Goal: Entertainment & Leisure: Consume media (video, audio)

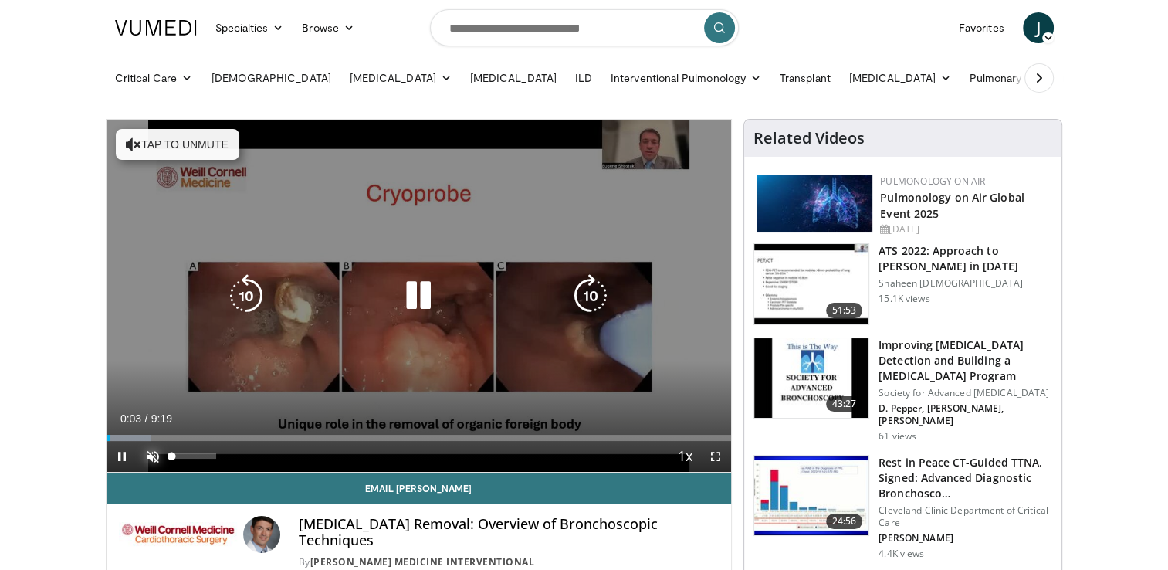
click at [155, 455] on span "Video Player" at bounding box center [152, 456] width 31 height 31
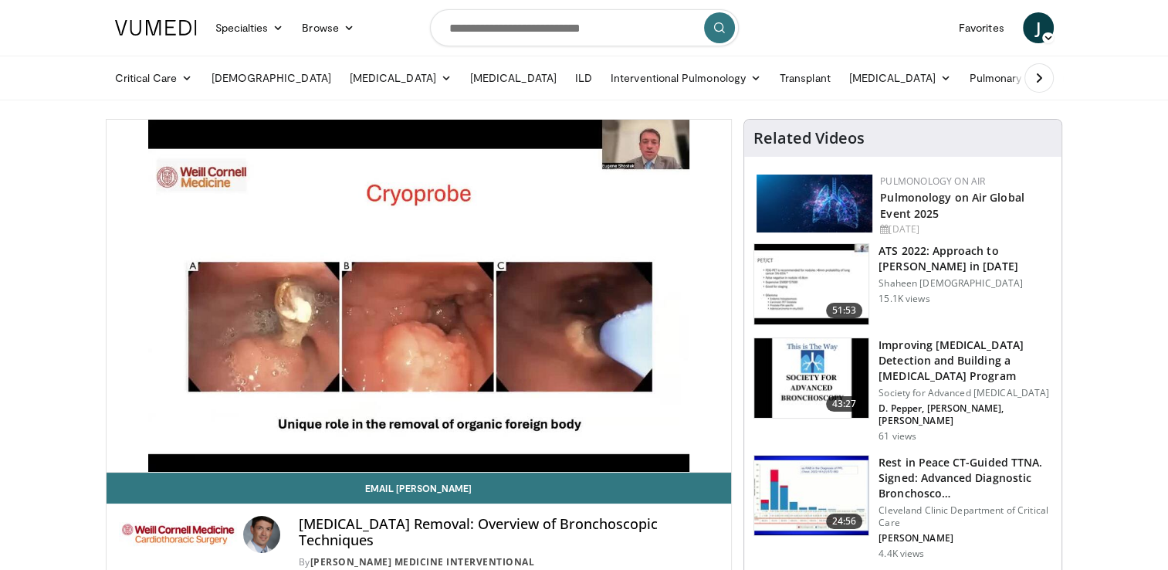
drag, startPoint x: 109, startPoint y: 441, endPoint x: 90, endPoint y: 445, distance: 19.5
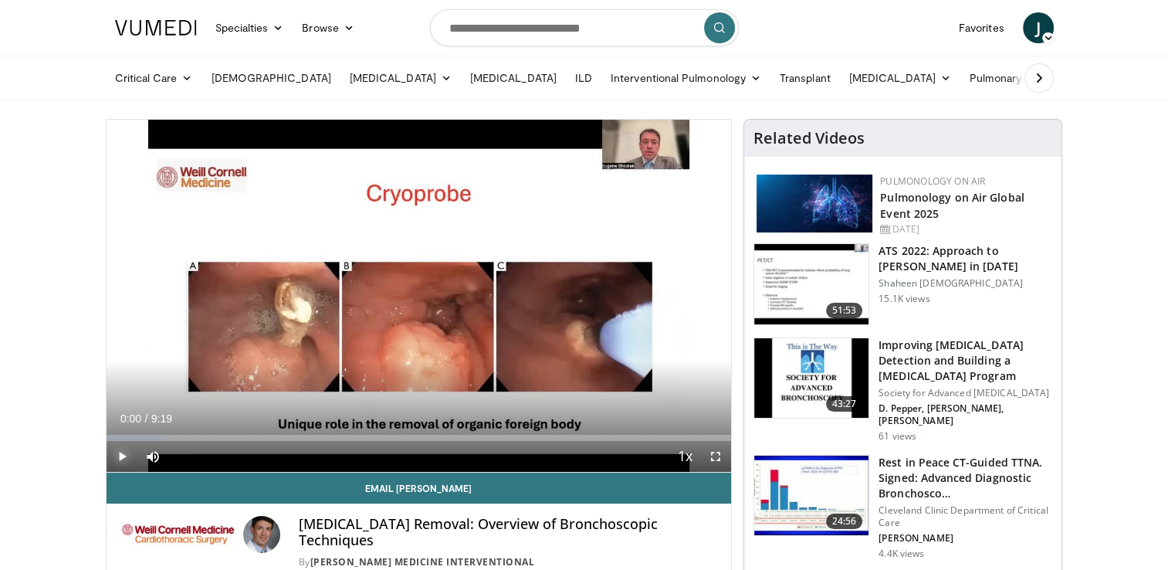
drag, startPoint x: 112, startPoint y: 438, endPoint x: 99, endPoint y: 441, distance: 13.3
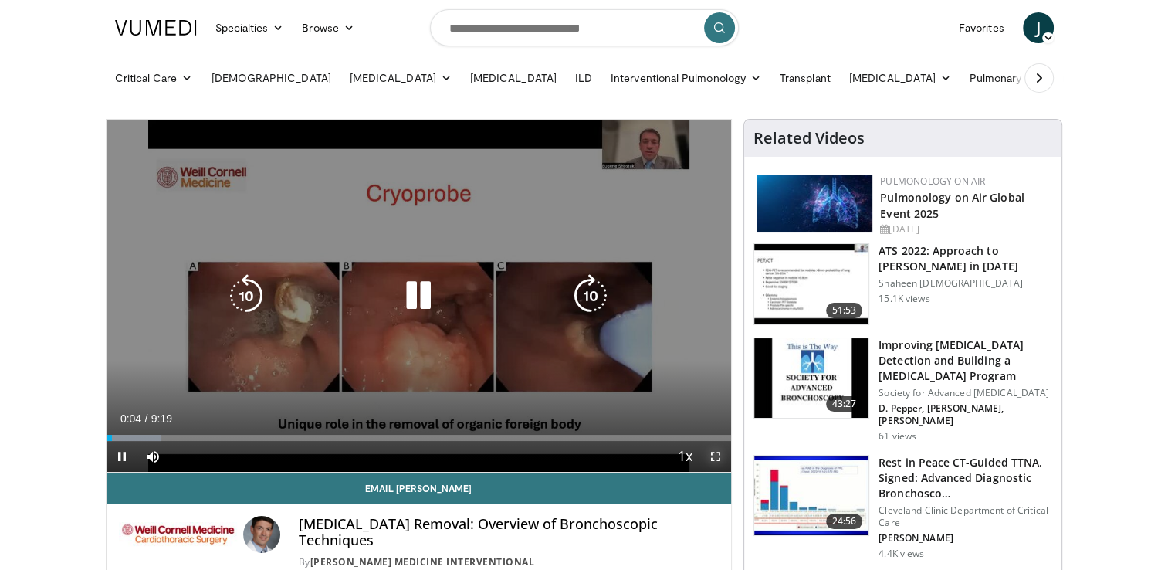
drag, startPoint x: 717, startPoint y: 458, endPoint x: 720, endPoint y: 516, distance: 57.2
click at [717, 458] on span "Video Player" at bounding box center [715, 456] width 31 height 31
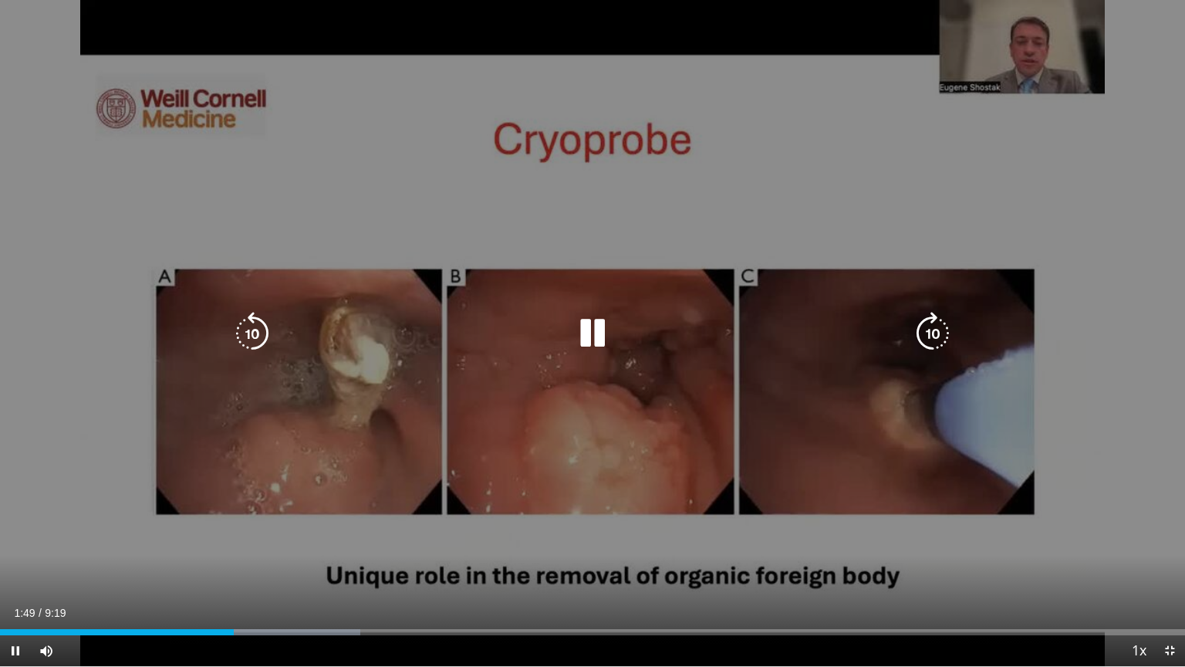
click at [602, 337] on icon "Video Player" at bounding box center [592, 333] width 43 height 43
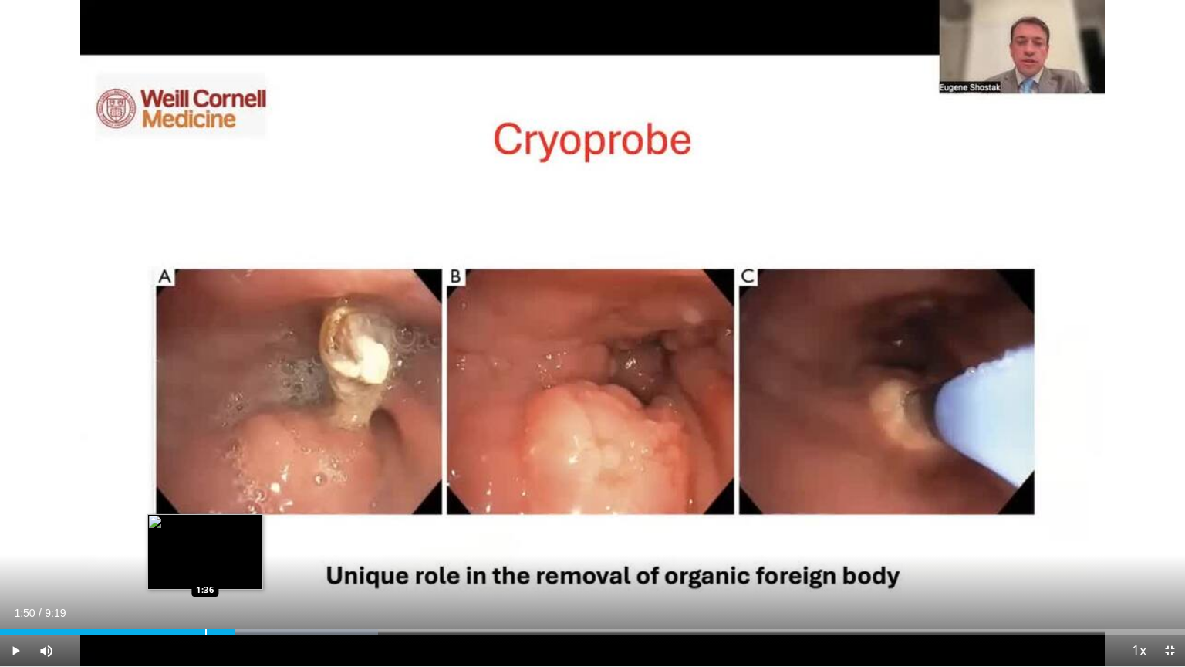
click at [205, 569] on div "Progress Bar" at bounding box center [206, 632] width 2 height 6
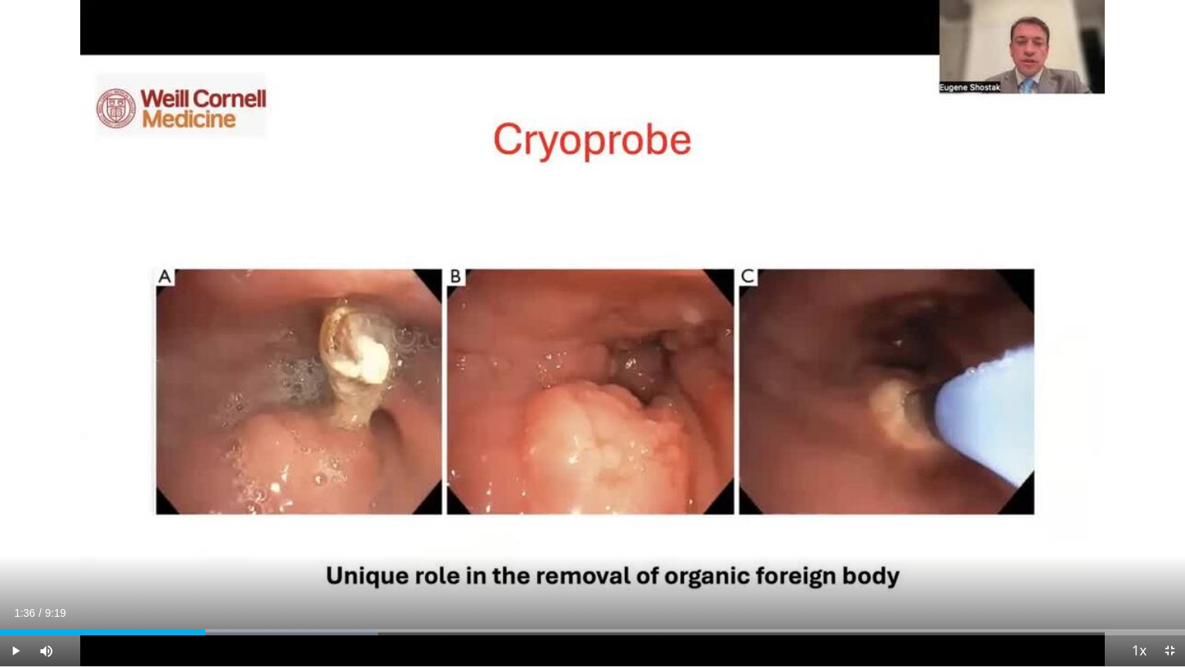
click at [167, 569] on div "Current Time 1:36 / Duration 9:19 Play Skip Backward Skip Forward Mute Loaded :…" at bounding box center [592, 650] width 1185 height 31
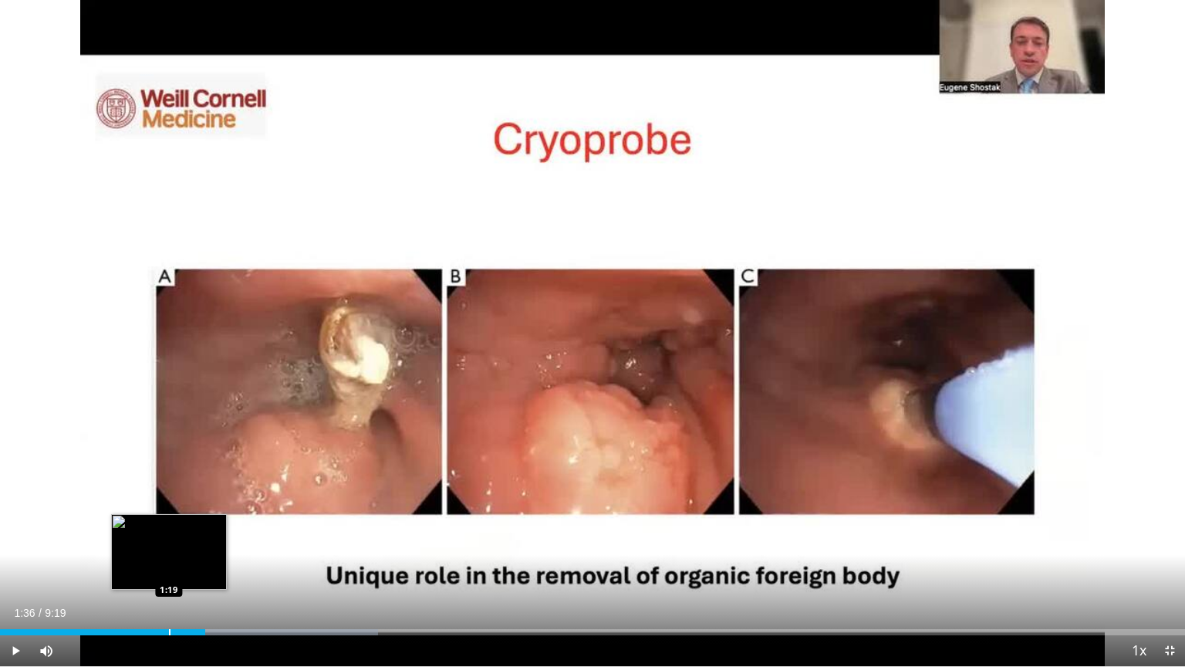
click at [169, 569] on div "Progress Bar" at bounding box center [170, 632] width 2 height 6
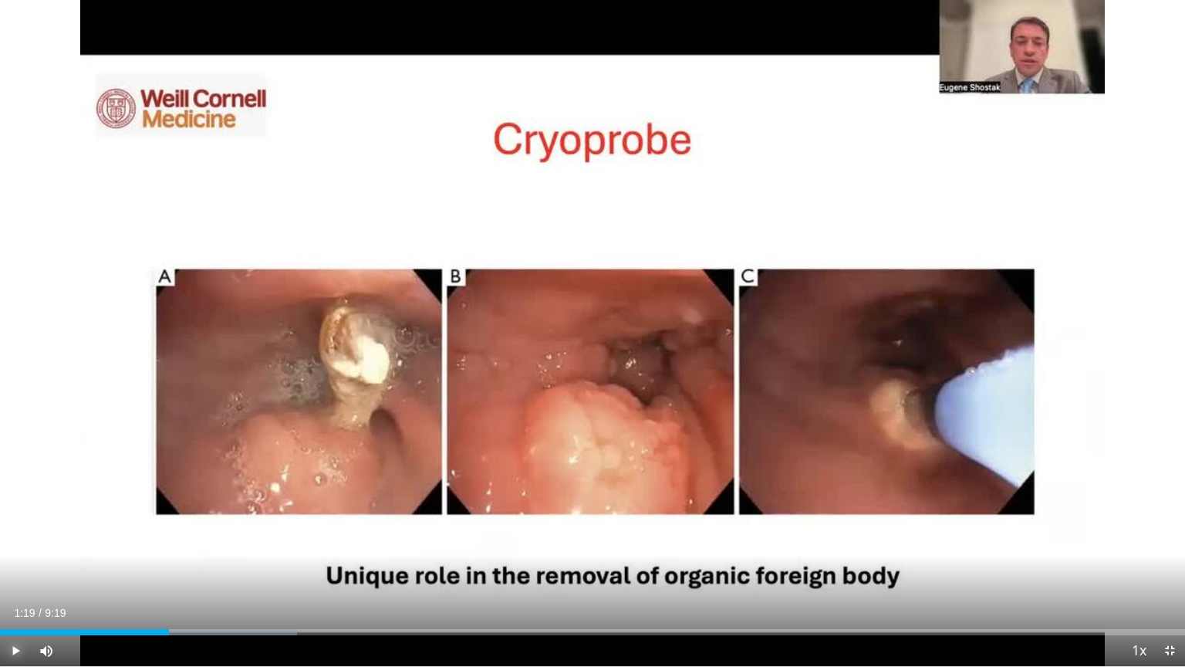
click at [15, 569] on span "Video Player" at bounding box center [15, 650] width 31 height 31
click at [486, 569] on div "Current Time 3:55 / Duration 9:19 Pause Skip Backward Skip Forward Mute 0% Load…" at bounding box center [592, 650] width 1185 height 31
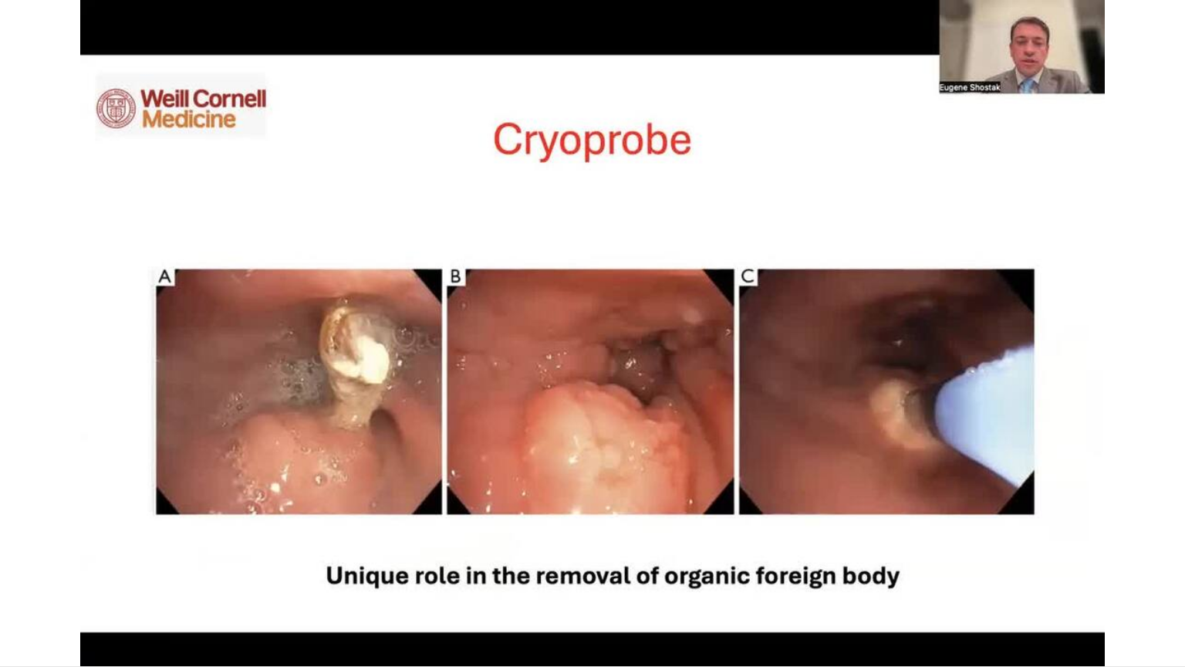
click at [489, 569] on div "Progress Bar" at bounding box center [490, 663] width 2 height 6
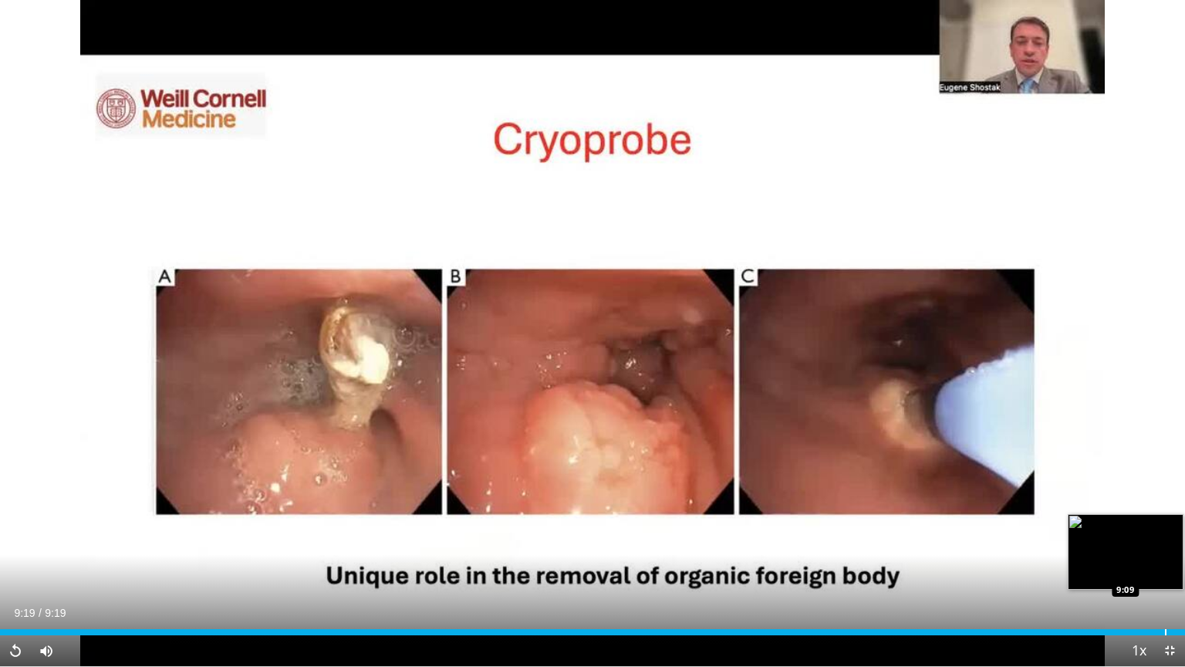
click at [1165, 569] on div "Loaded : 100.00% 9:19 9:09" at bounding box center [592, 628] width 1185 height 15
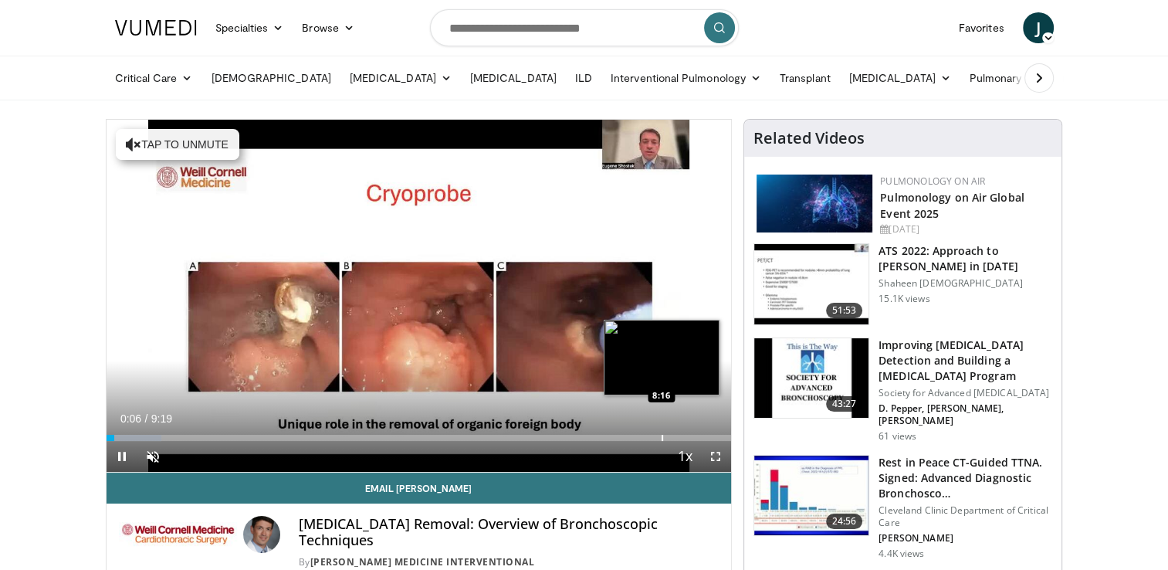
click at [663, 436] on div "Progress Bar" at bounding box center [662, 438] width 2 height 6
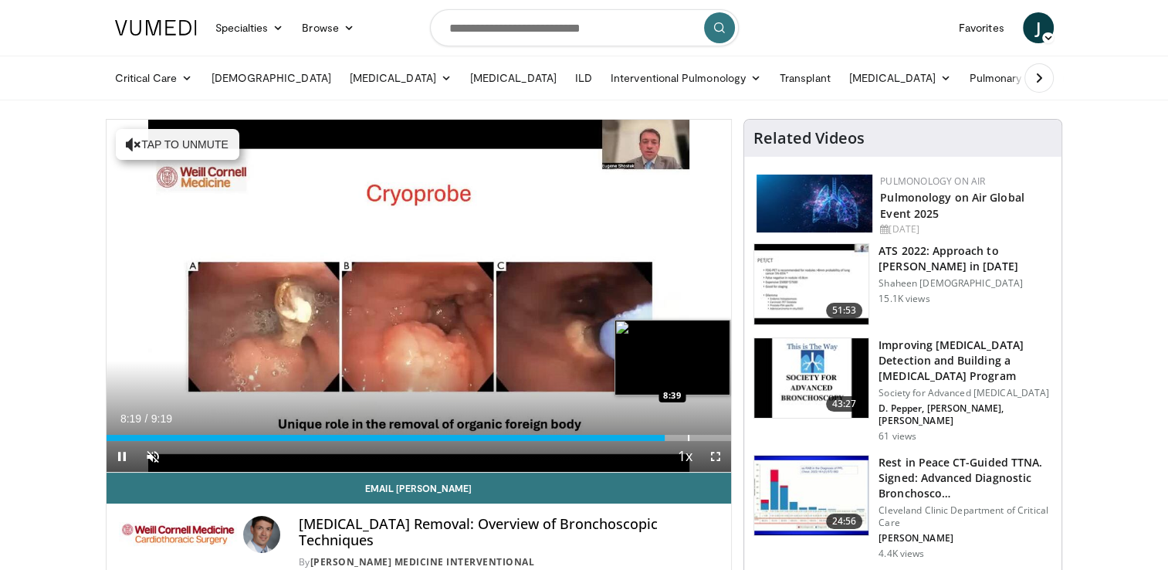
click at [688, 438] on div "Progress Bar" at bounding box center [689, 438] width 2 height 6
click at [698, 438] on div "Progress Bar" at bounding box center [699, 438] width 2 height 6
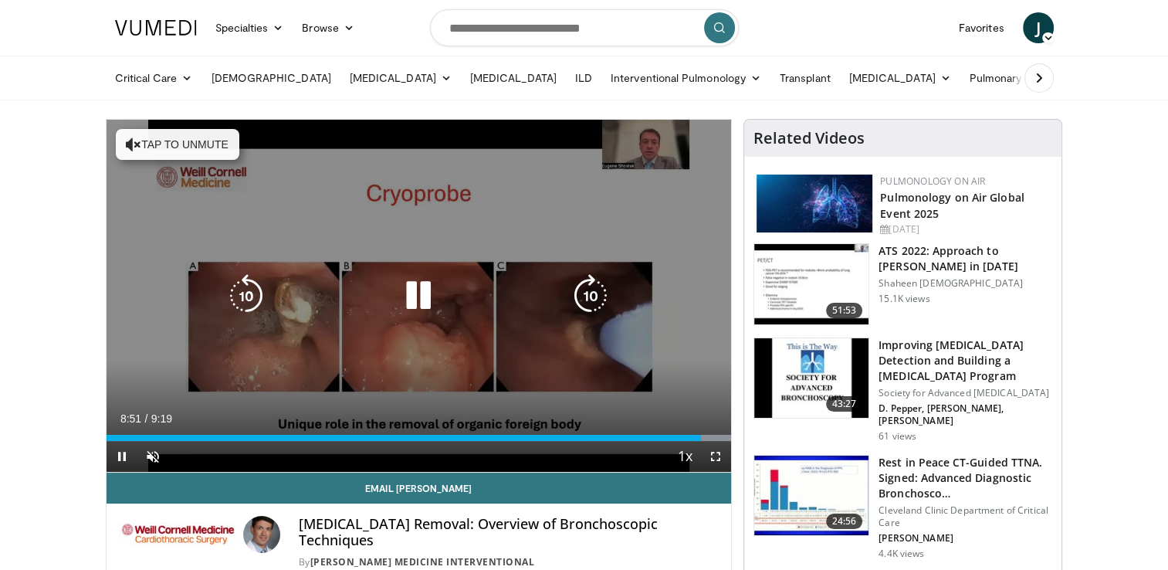
click at [420, 291] on icon "Video Player" at bounding box center [418, 295] width 43 height 43
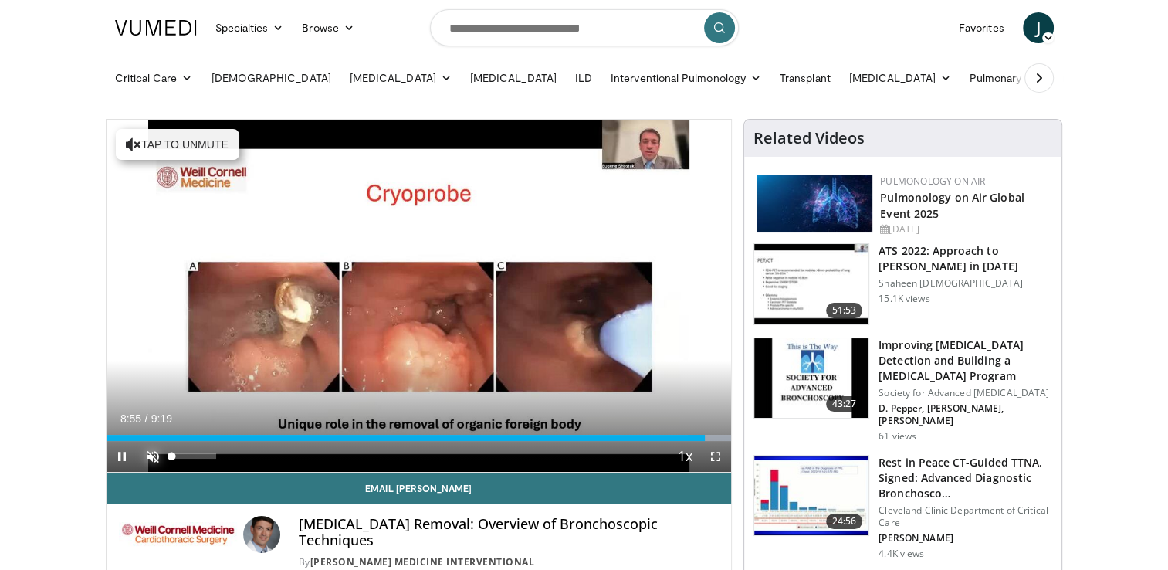
click at [148, 455] on span "Video Player" at bounding box center [152, 456] width 31 height 31
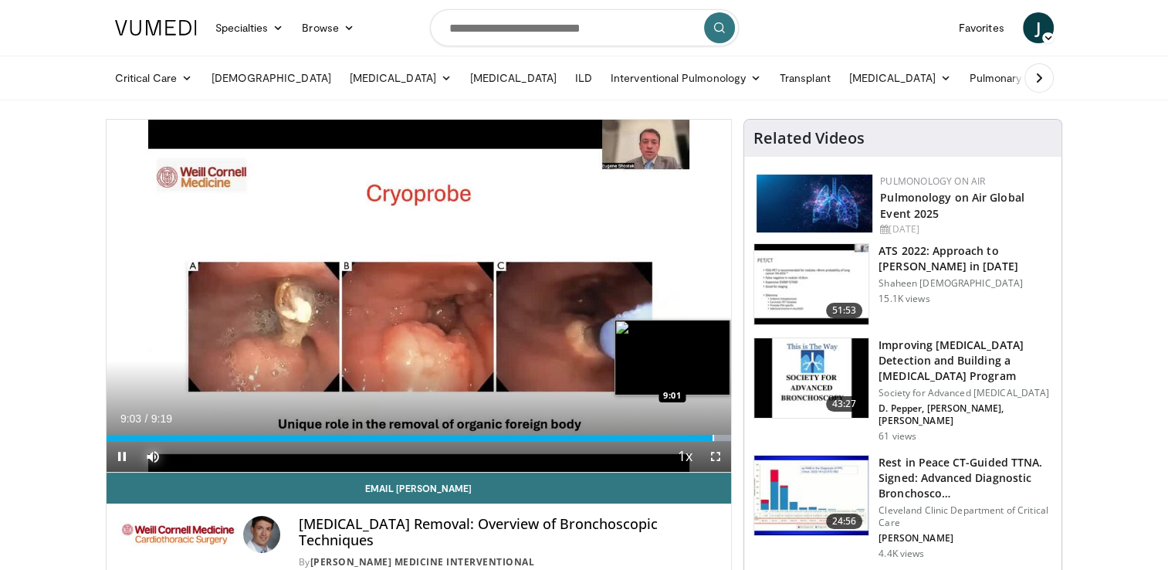
click at [712, 438] on div "Progress Bar" at bounding box center [713, 438] width 2 height 6
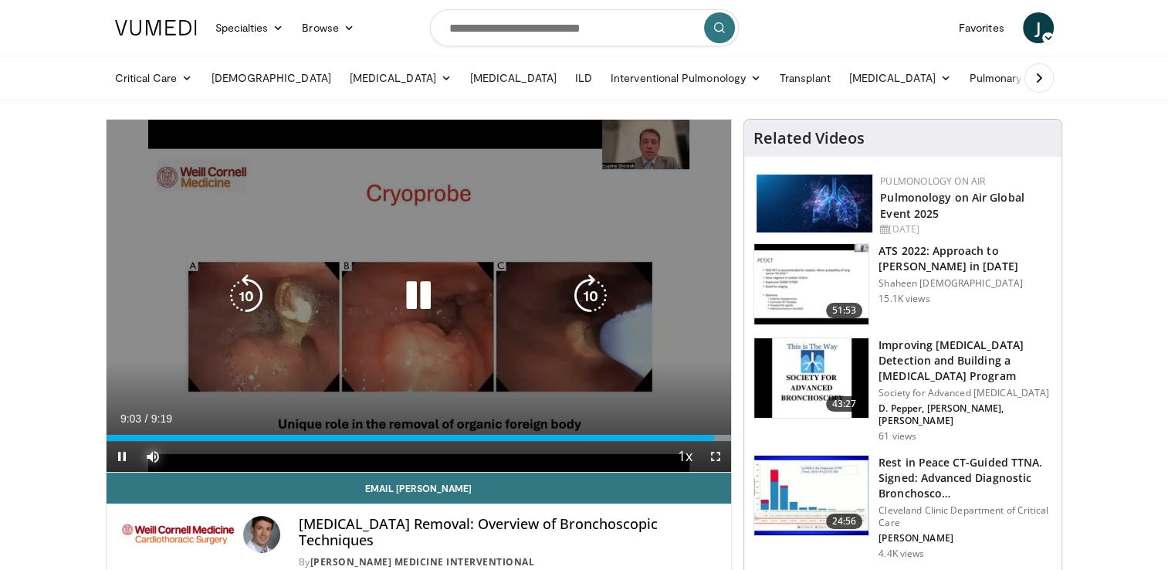
click at [715, 439] on div "Loaded : 100.00% 9:03 9:03" at bounding box center [419, 438] width 625 height 6
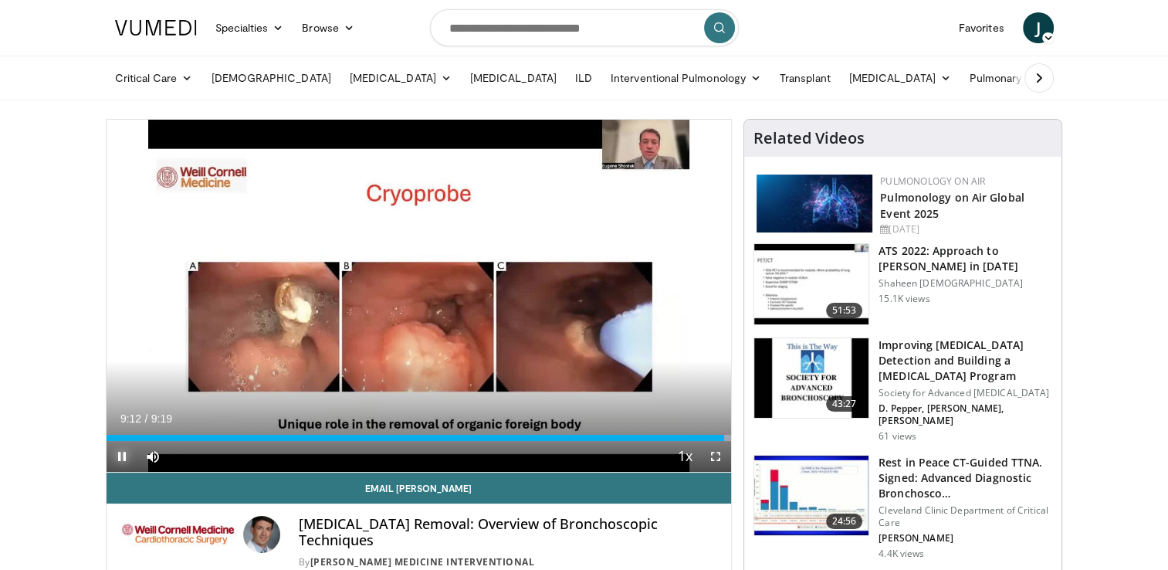
click at [117, 455] on span "Video Player" at bounding box center [122, 456] width 31 height 31
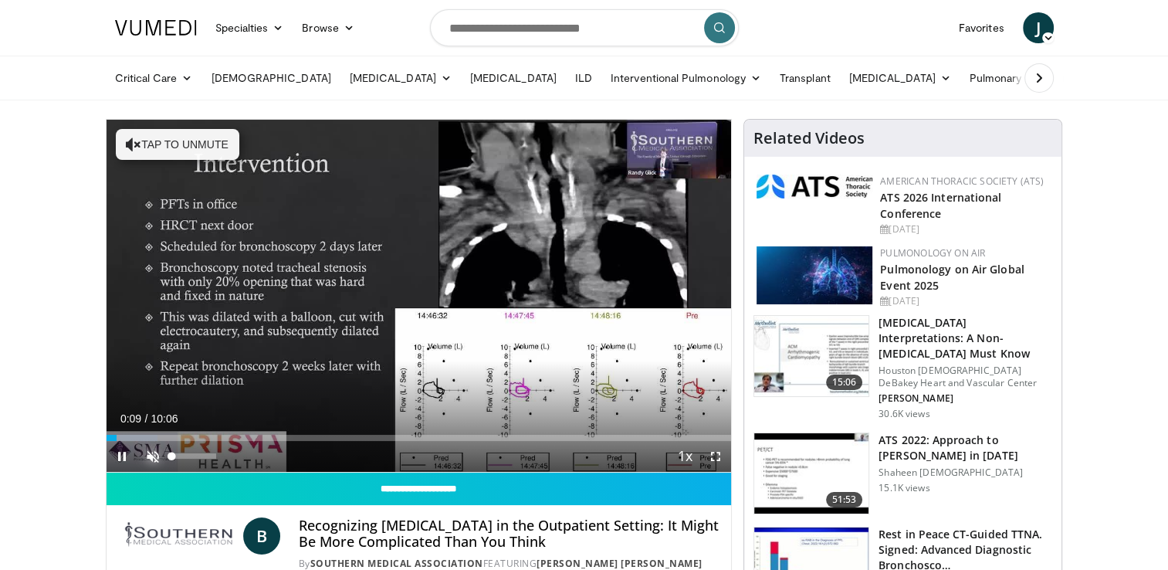
click at [150, 458] on span "Video Player" at bounding box center [152, 456] width 31 height 31
drag, startPoint x: 120, startPoint y: 438, endPoint x: 74, endPoint y: 431, distance: 46.8
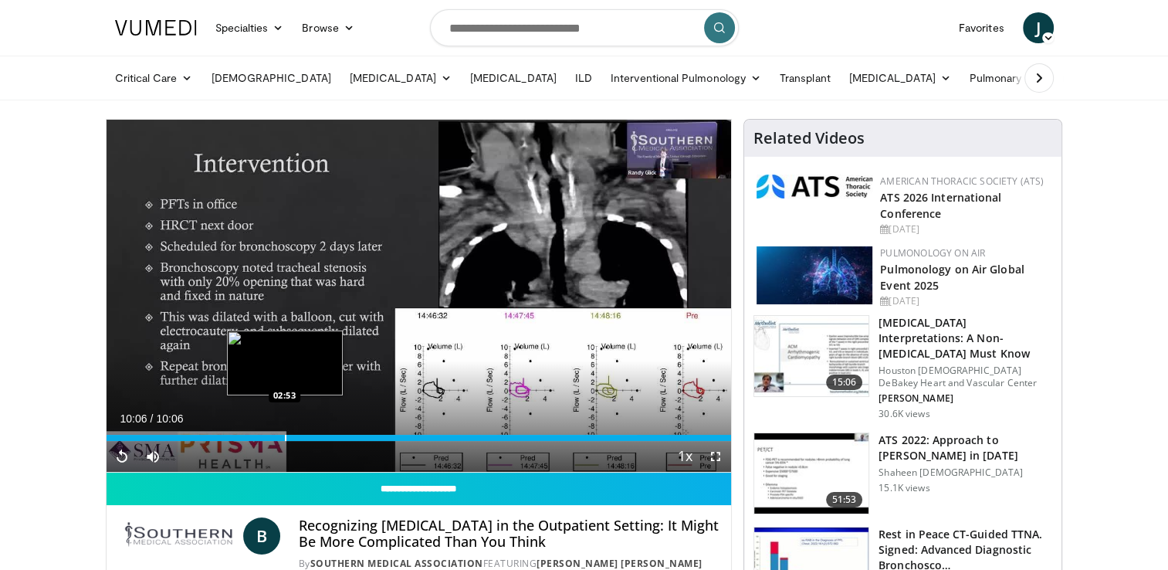
click at [285, 437] on div "Progress Bar" at bounding box center [286, 438] width 2 height 6
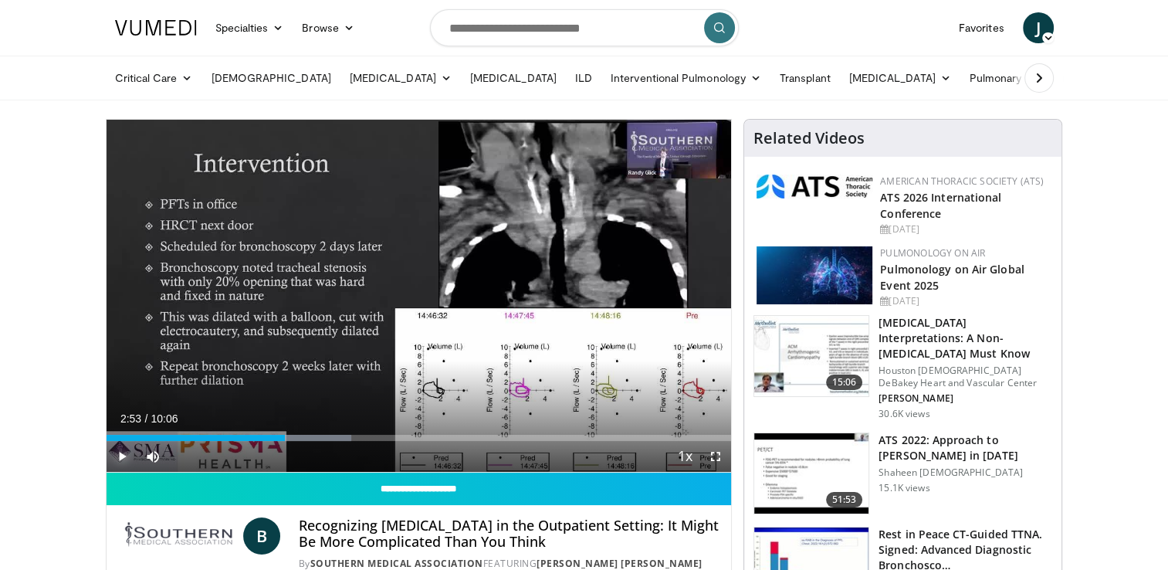
click at [117, 452] on span "Video Player" at bounding box center [122, 456] width 31 height 31
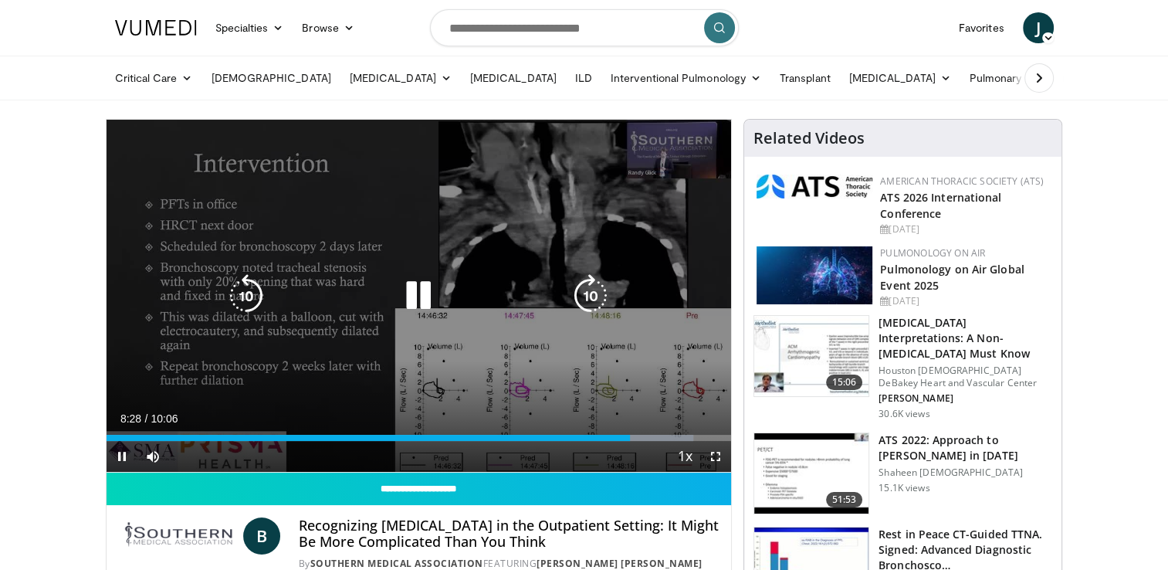
click at [418, 293] on icon "Video Player" at bounding box center [418, 295] width 43 height 43
click at [417, 293] on icon "Video Player" at bounding box center [418, 295] width 43 height 43
click at [417, 303] on icon "Video Player" at bounding box center [418, 295] width 43 height 43
